Goal: Task Accomplishment & Management: Complete application form

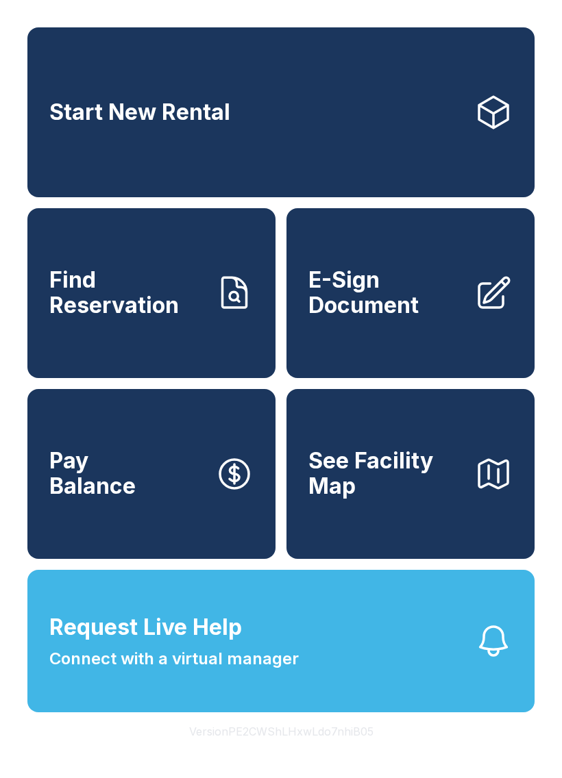
click at [221, 619] on button "Request Live Help Connect with a virtual manager" at bounding box center [280, 641] width 507 height 143
click at [193, 644] on span "Request Live Help" at bounding box center [145, 627] width 193 height 33
click at [358, 676] on button "Request Live Help Connect with a virtual manager" at bounding box center [280, 641] width 507 height 143
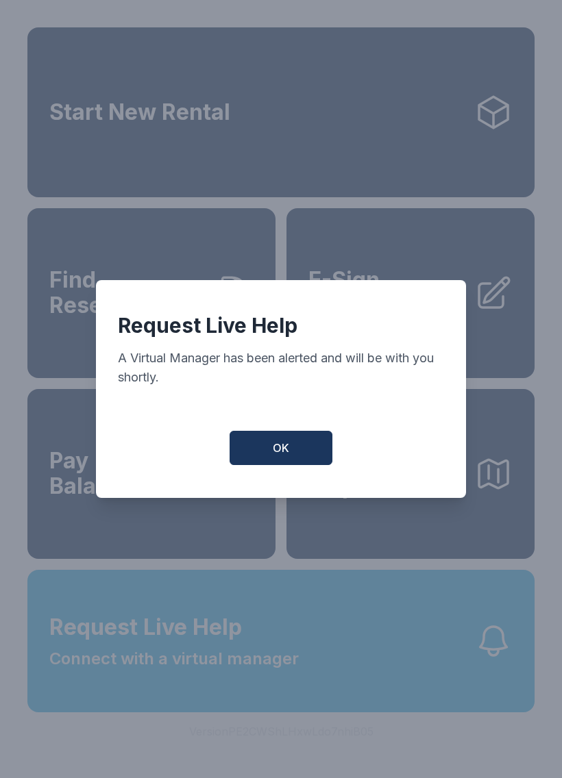
click at [284, 456] on span "OK" at bounding box center [281, 448] width 16 height 16
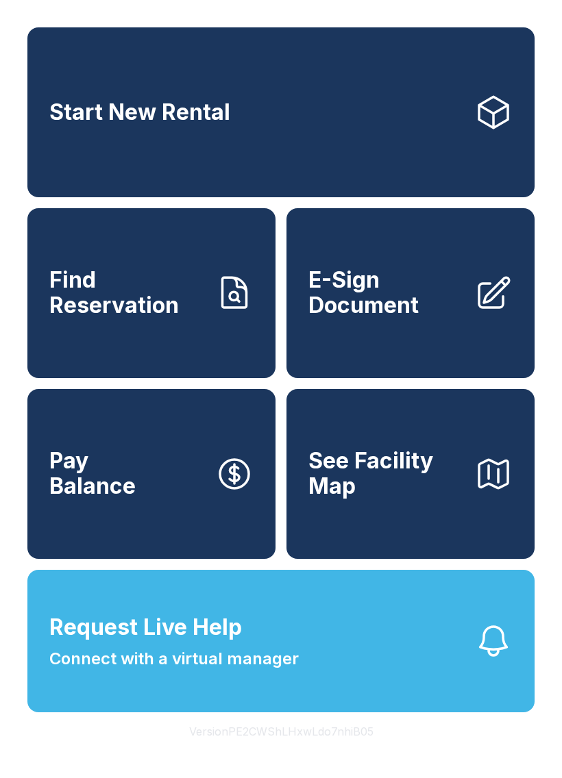
click at [262, 659] on span "Request Live Help Connect with a virtual manager" at bounding box center [173, 641] width 249 height 60
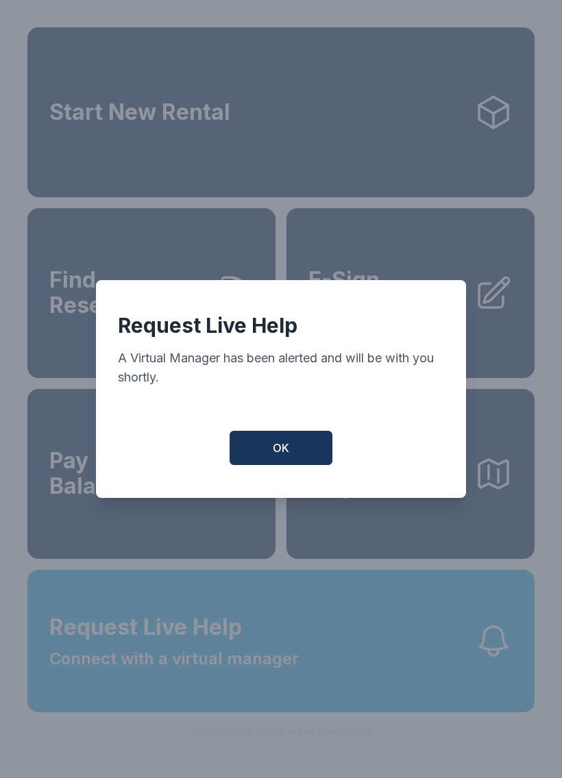
click at [286, 454] on span "OK" at bounding box center [281, 448] width 16 height 16
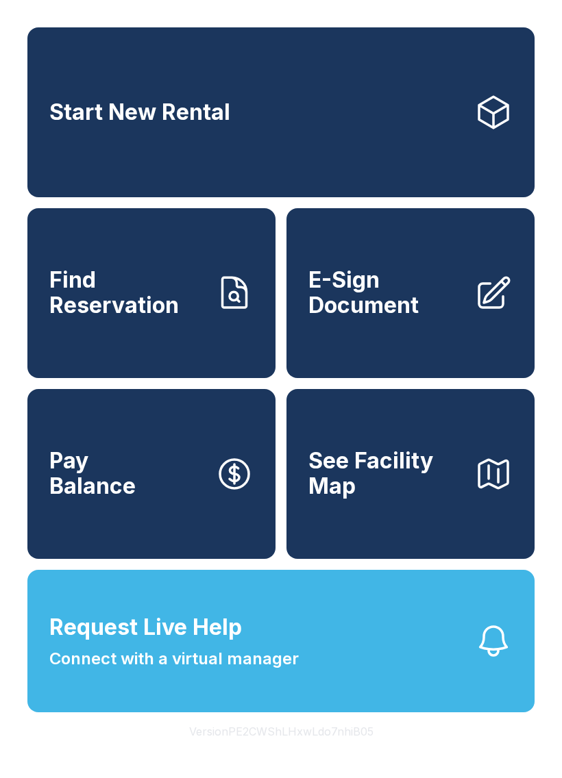
click at [382, 687] on button "Request Live Help Connect with a virtual manager" at bounding box center [280, 641] width 507 height 143
click at [393, 318] on span "E-Sign Document" at bounding box center [385, 293] width 155 height 50
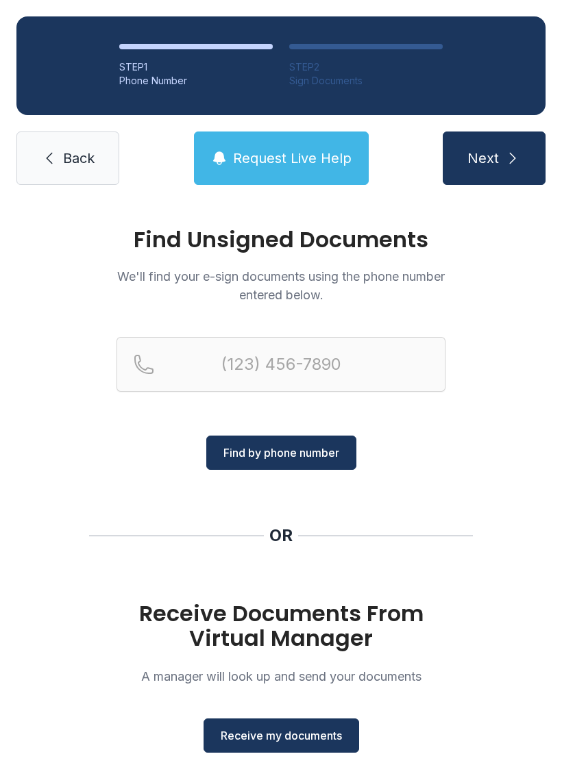
click at [286, 733] on span "Receive my documents" at bounding box center [281, 736] width 121 height 16
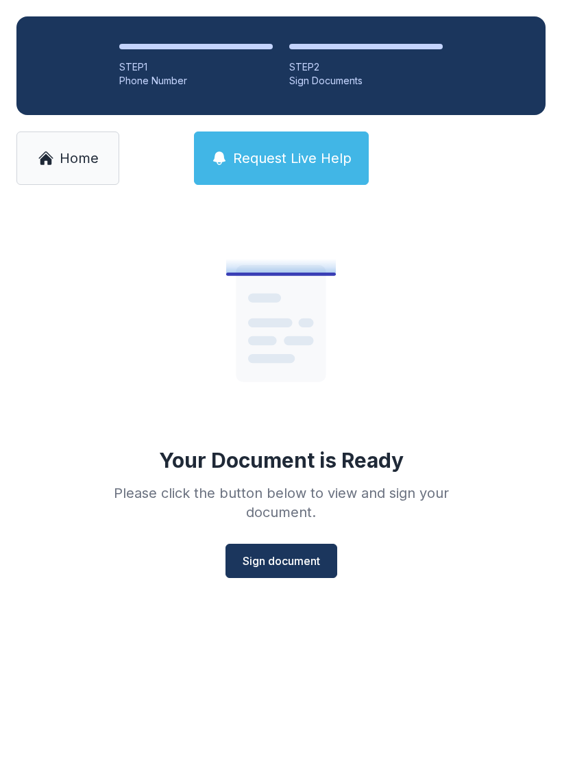
click at [295, 560] on span "Sign document" at bounding box center [281, 561] width 77 height 16
click at [282, 541] on div "Your Document is Ready Please click the button below to view and sign your docu…" at bounding box center [281, 395] width 395 height 366
click at [287, 550] on button "Sign document" at bounding box center [281, 561] width 112 height 34
click at [284, 545] on button "Sign document" at bounding box center [281, 561] width 112 height 34
click at [288, 555] on span "Sign document" at bounding box center [281, 561] width 77 height 16
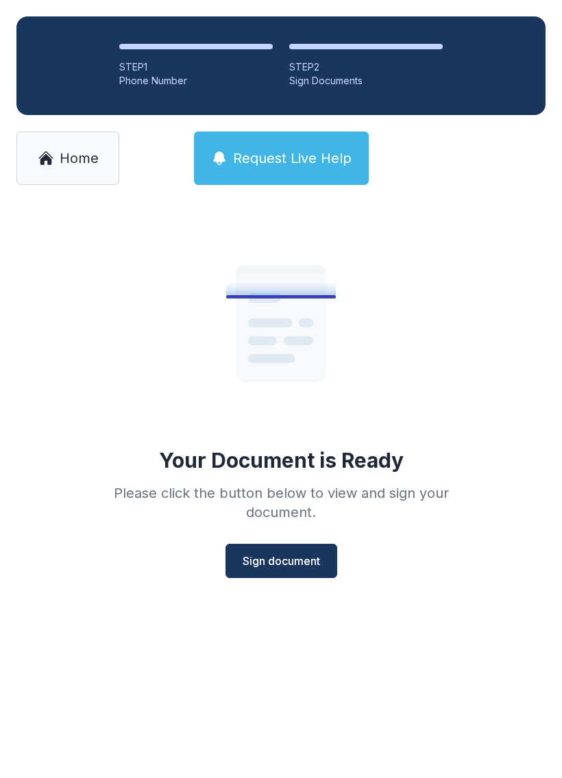
click at [308, 154] on span "Request Live Help" at bounding box center [292, 158] width 119 height 19
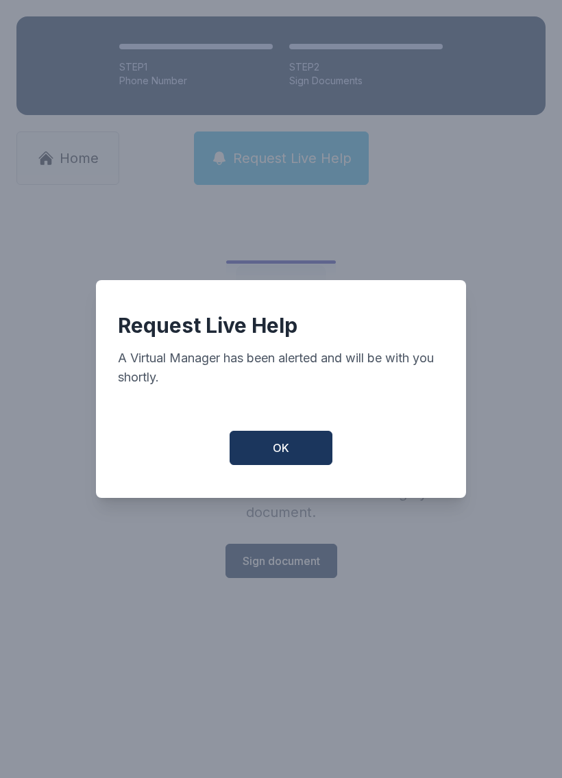
click at [288, 456] on span "OK" at bounding box center [281, 448] width 16 height 16
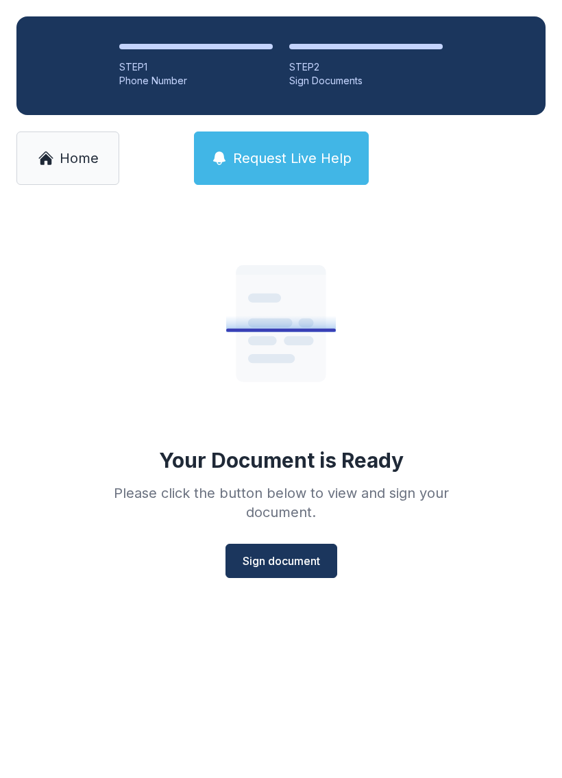
click at [283, 553] on span "Sign document" at bounding box center [281, 561] width 77 height 16
click at [78, 156] on span "Home" at bounding box center [79, 158] width 39 height 19
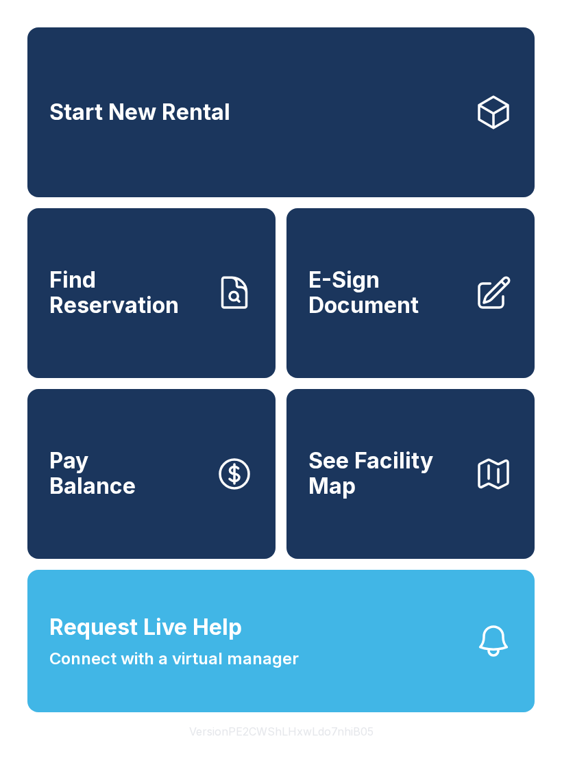
click at [408, 351] on link "E-Sign Document" at bounding box center [410, 293] width 248 height 170
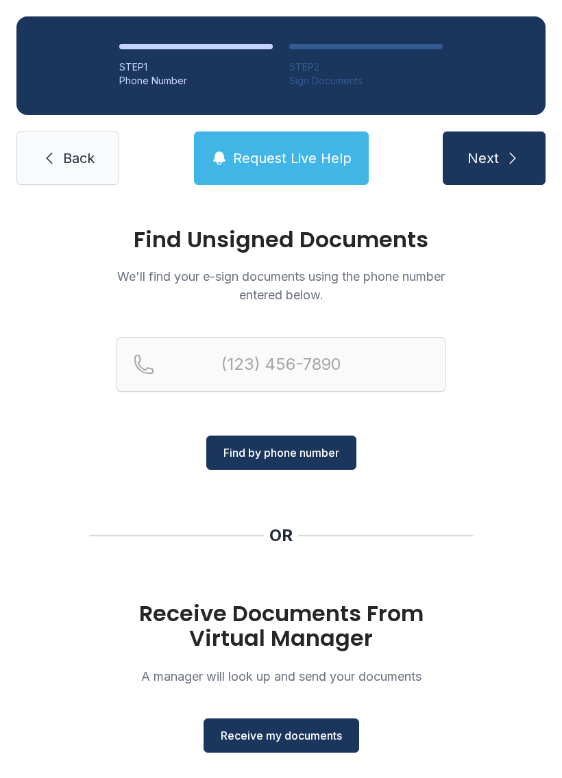
click at [304, 732] on span "Receive my documents" at bounding box center [281, 736] width 121 height 16
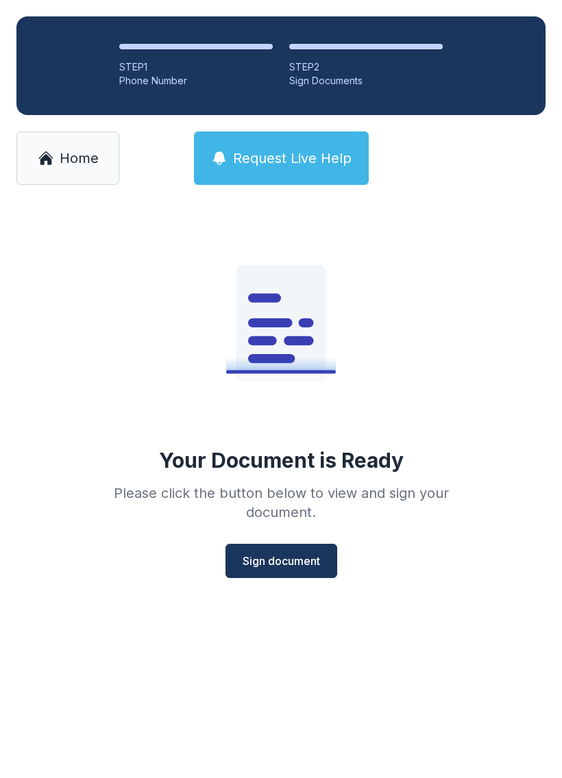
click at [284, 551] on button "Sign document" at bounding box center [281, 561] width 112 height 34
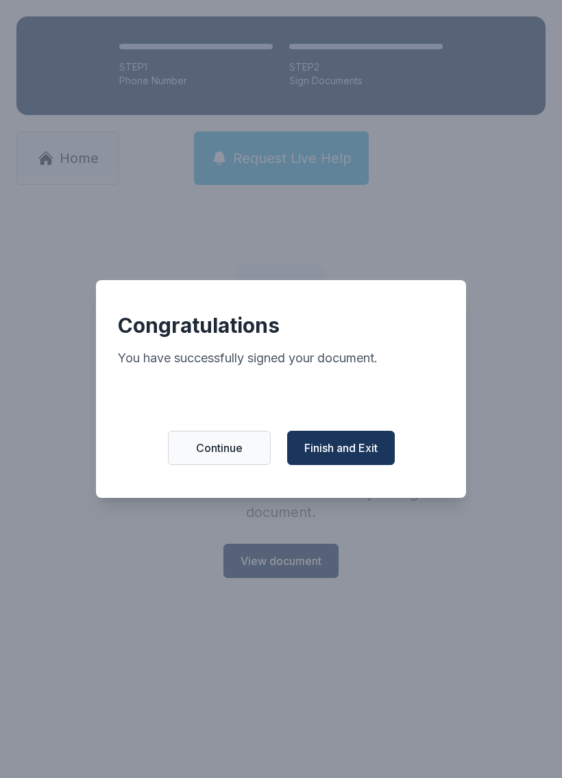
click at [234, 452] on span "Continue" at bounding box center [219, 448] width 47 height 16
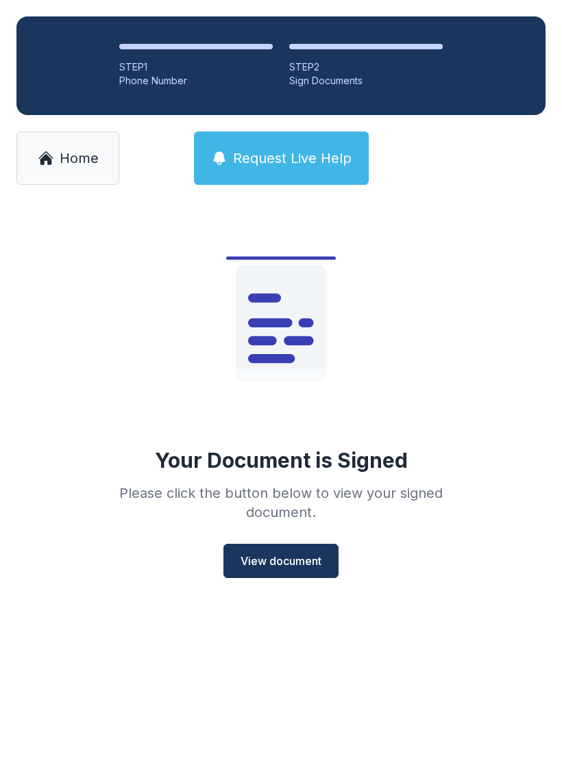
click at [72, 149] on span "Home" at bounding box center [79, 158] width 39 height 19
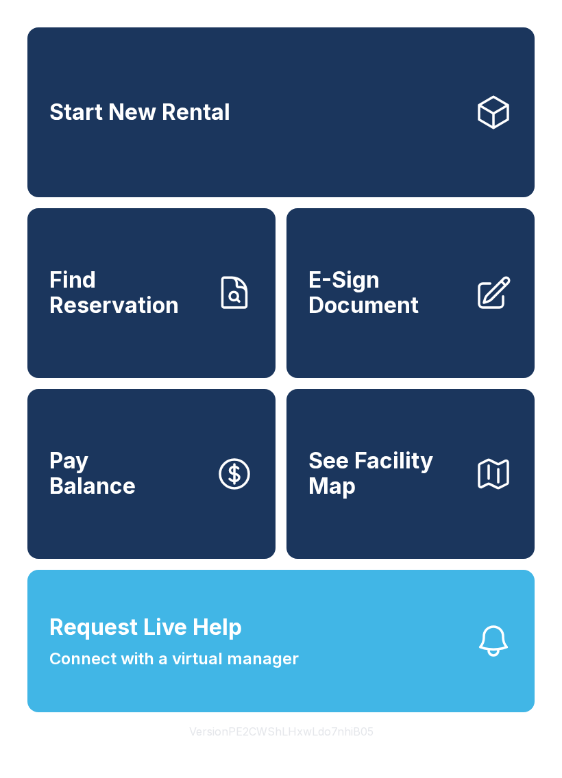
click at [395, 314] on span "E-Sign Document" at bounding box center [385, 293] width 155 height 50
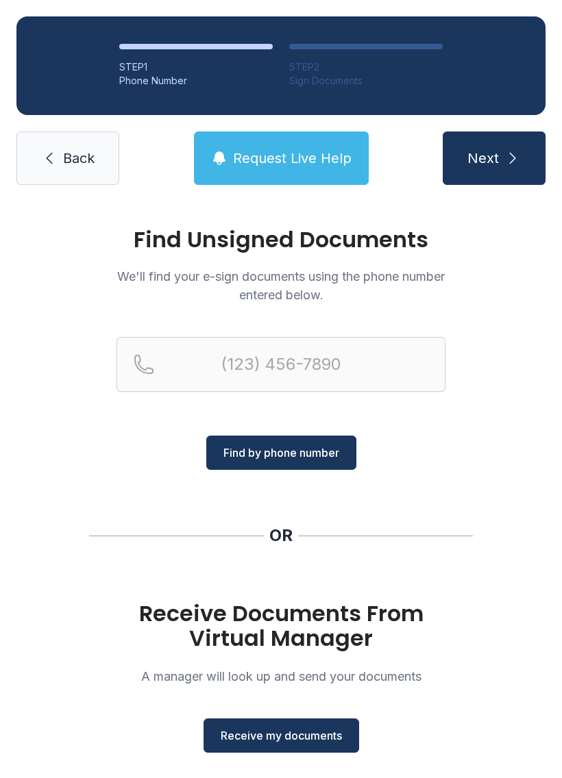
click at [310, 734] on span "Receive my documents" at bounding box center [281, 736] width 121 height 16
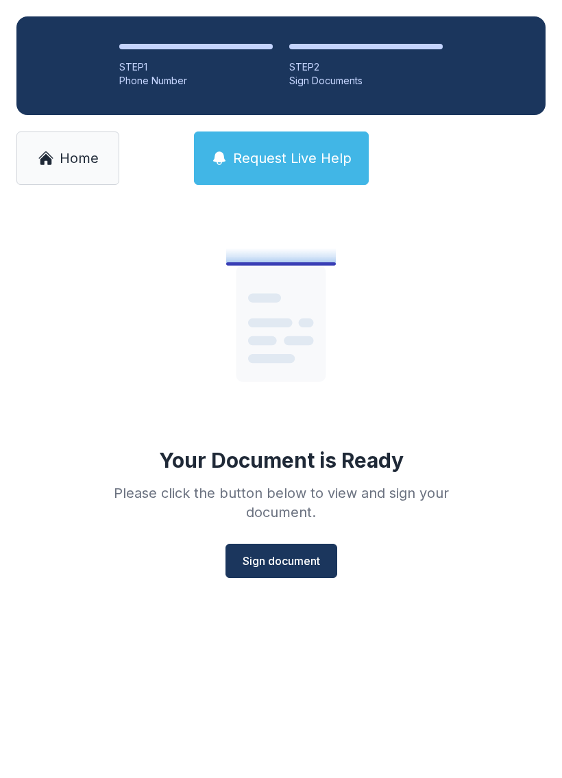
click at [291, 560] on span "Sign document" at bounding box center [281, 561] width 77 height 16
click at [79, 157] on span "Home" at bounding box center [79, 158] width 39 height 19
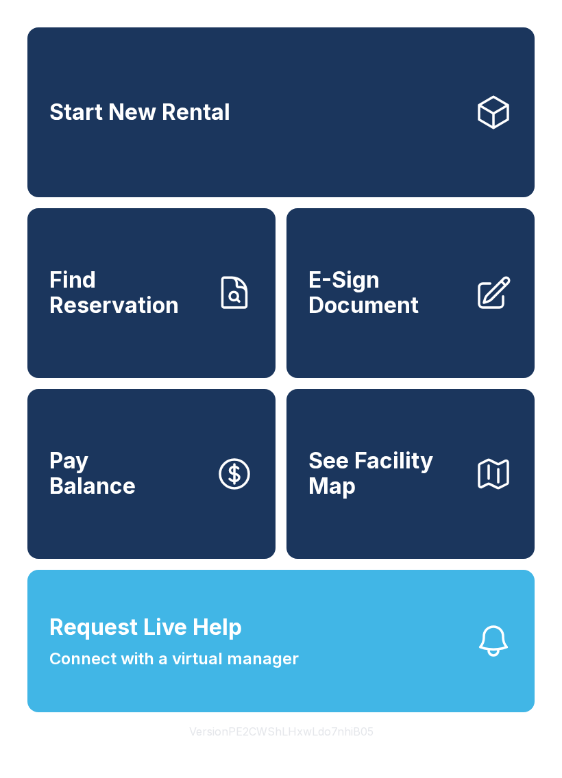
click at [373, 318] on span "E-Sign Document" at bounding box center [385, 293] width 155 height 50
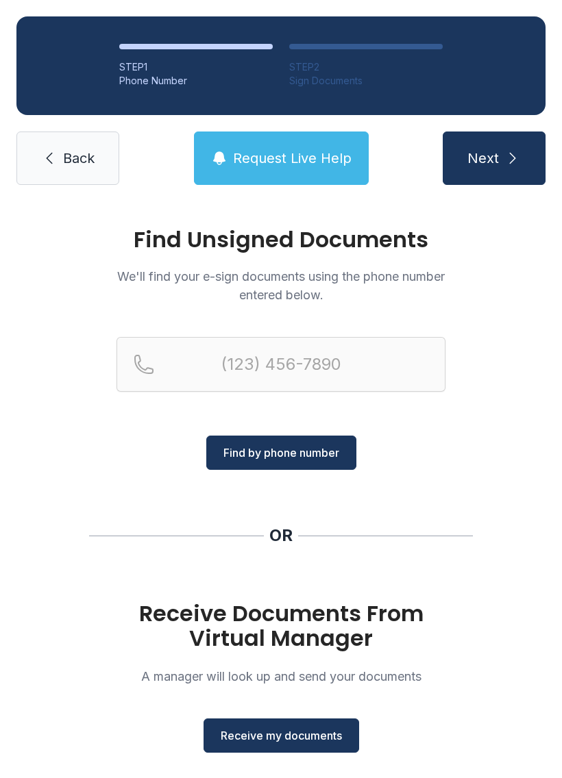
click at [287, 735] on span "Receive my documents" at bounding box center [281, 736] width 121 height 16
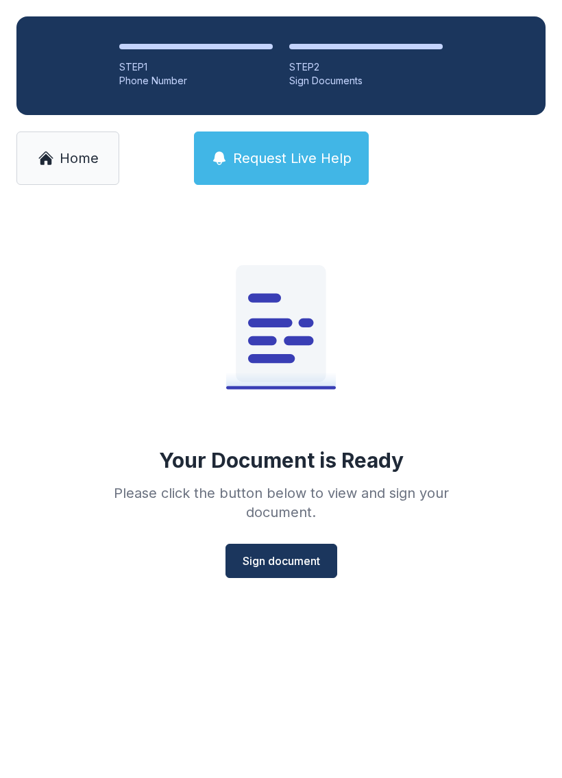
click at [293, 550] on button "Sign document" at bounding box center [281, 561] width 112 height 34
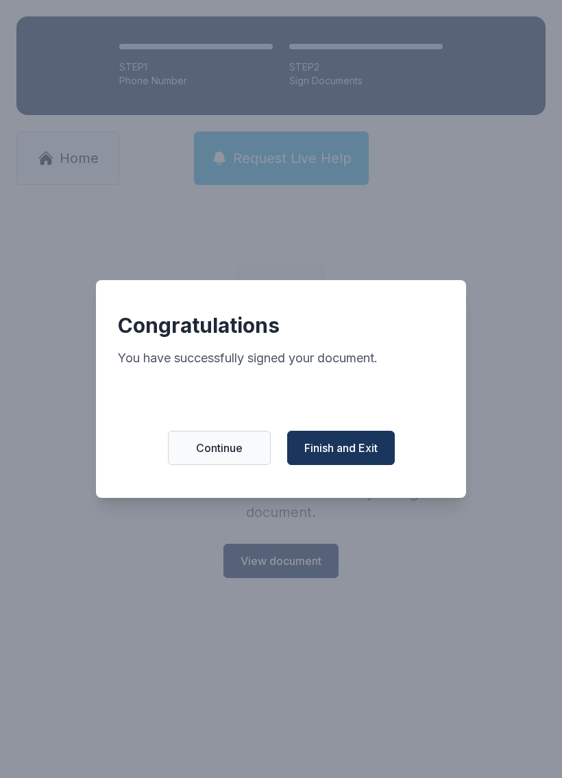
click at [353, 447] on span "Finish and Exit" at bounding box center [340, 448] width 73 height 16
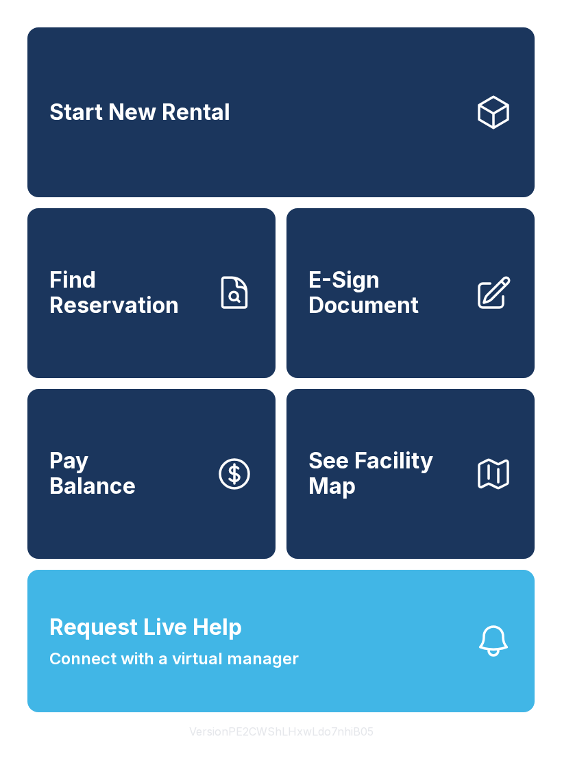
click at [427, 299] on span "E-Sign Document" at bounding box center [385, 293] width 155 height 50
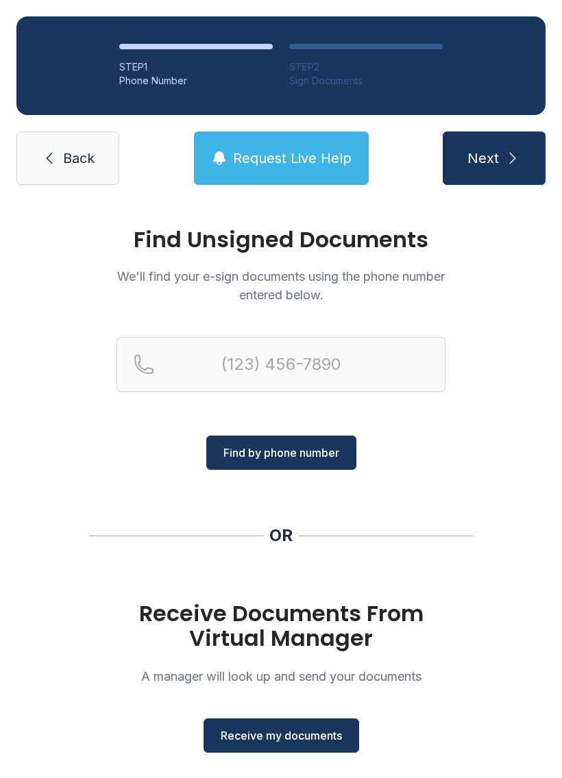
click at [295, 739] on span "Receive my documents" at bounding box center [281, 736] width 121 height 16
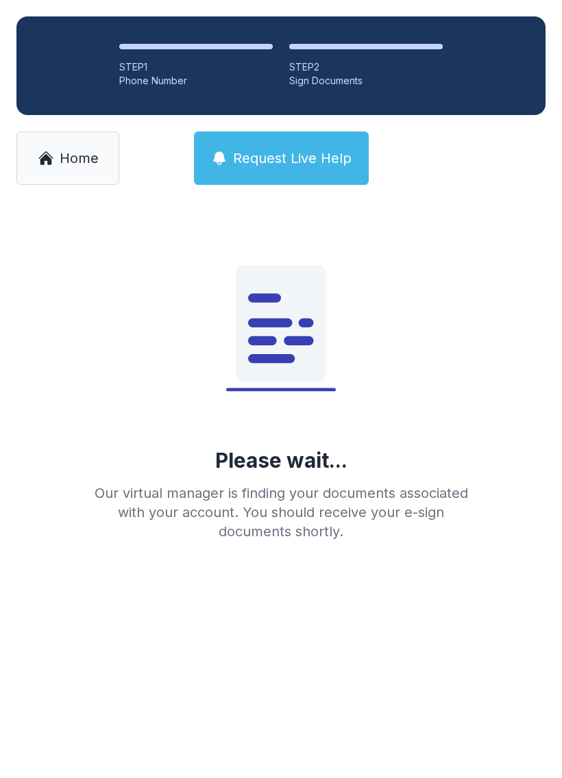
click at [180, 768] on main "Please wait... Our virtual manager is finding your documents associated with yo…" at bounding box center [281, 489] width 562 height 577
